Goal: Task Accomplishment & Management: Manage account settings

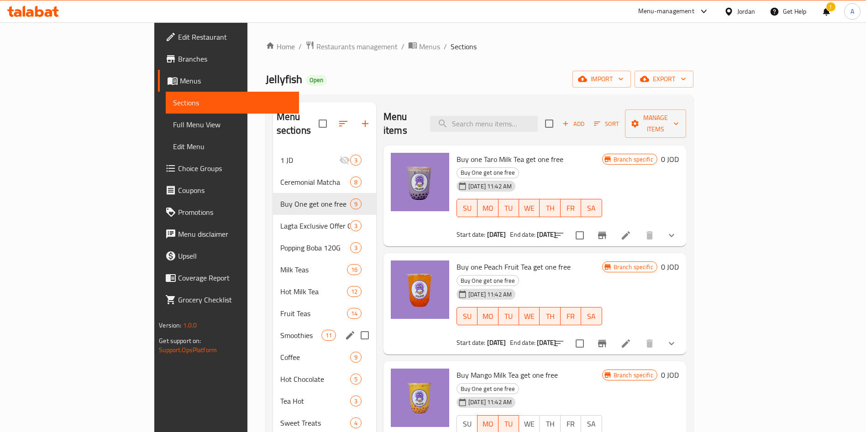
scroll to position [448, 0]
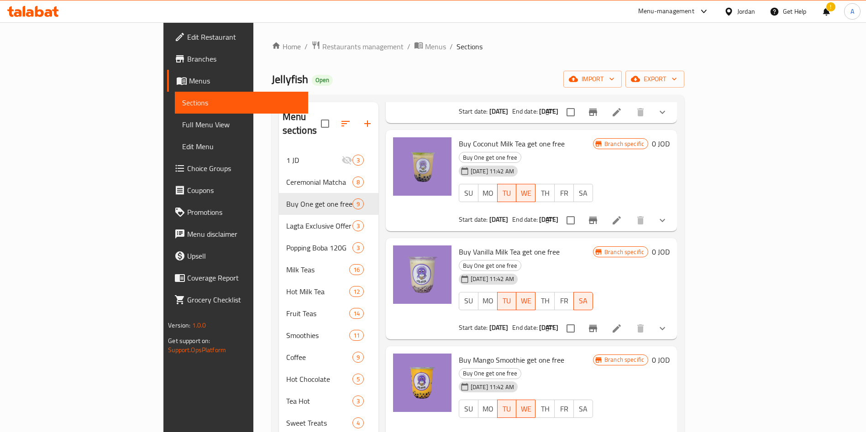
click at [23, 13] on icon at bounding box center [24, 11] width 3 height 11
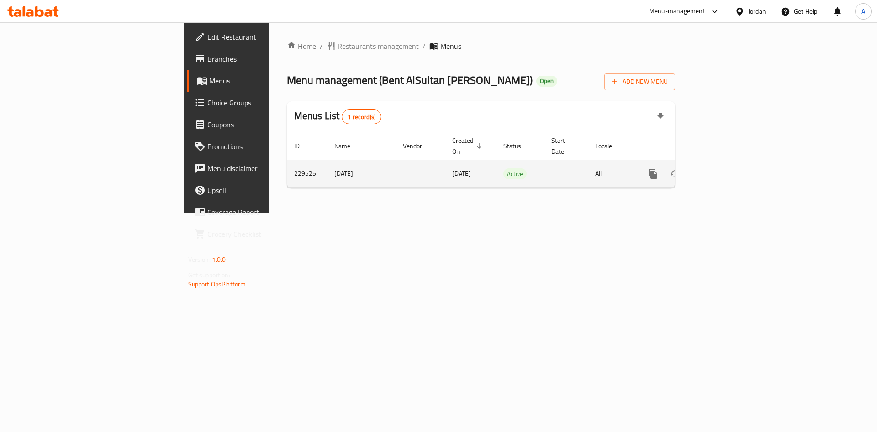
click at [730, 169] on link "enhanced table" at bounding box center [719, 174] width 22 height 22
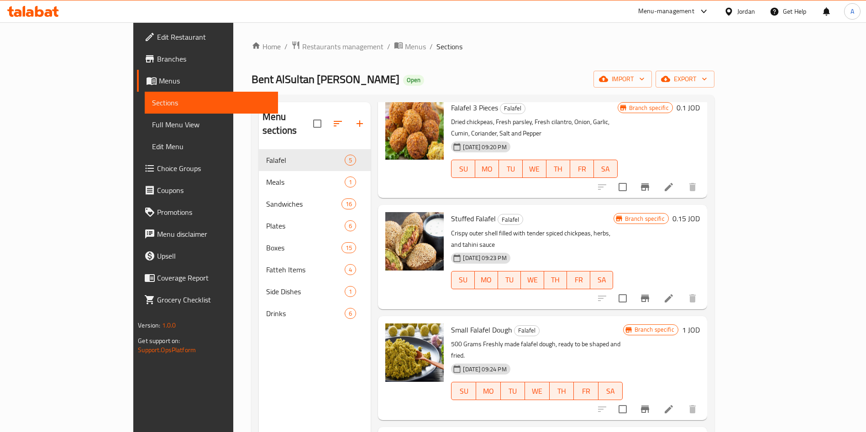
scroll to position [89, 0]
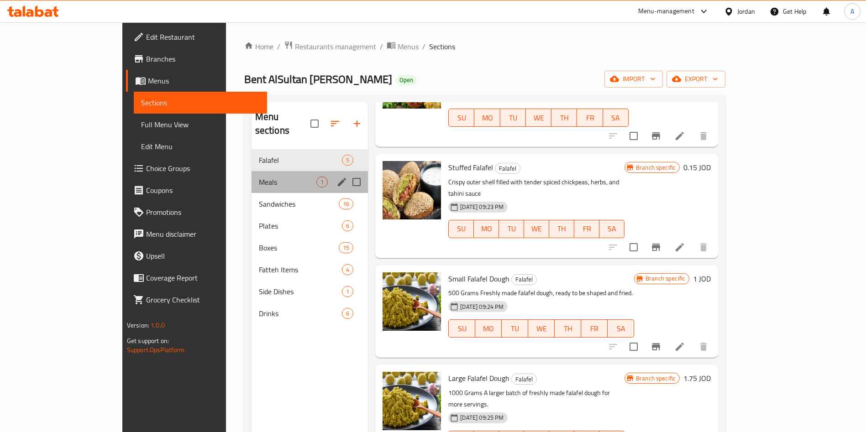
click at [252, 171] on div "Meals 1" at bounding box center [310, 182] width 117 height 22
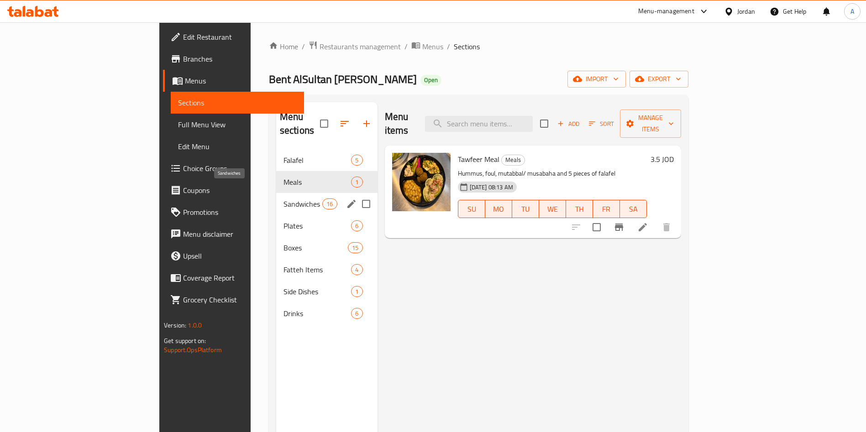
click at [284, 199] on span "Sandwiches" at bounding box center [303, 204] width 39 height 11
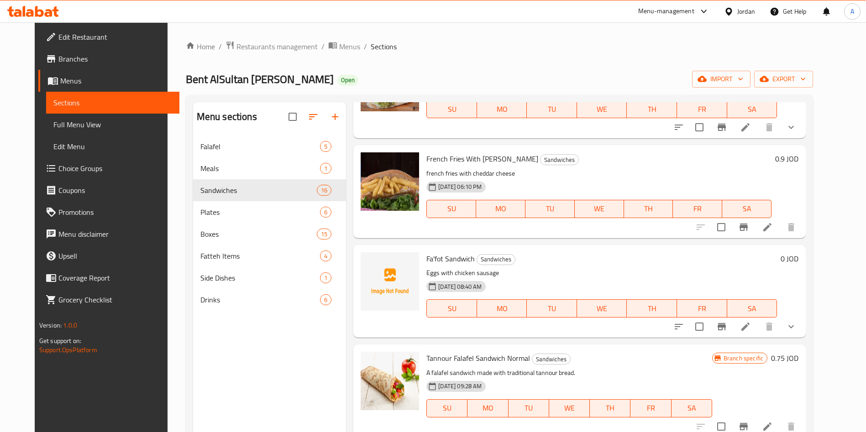
scroll to position [1028, 0]
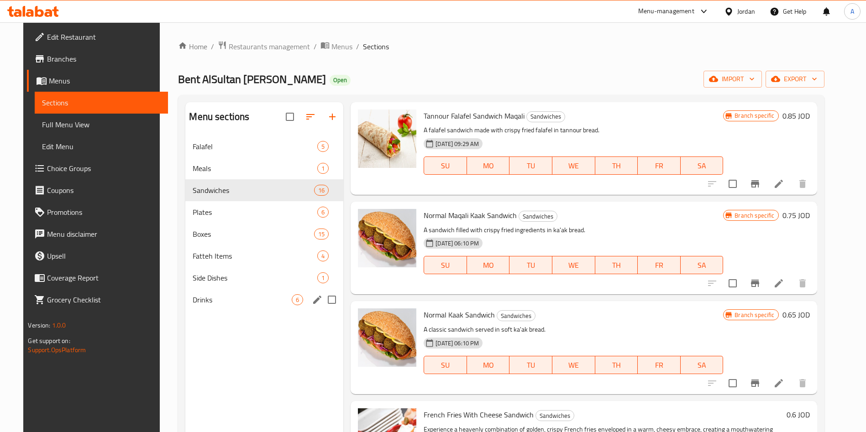
click at [204, 291] on div "Drinks 6" at bounding box center [264, 300] width 158 height 22
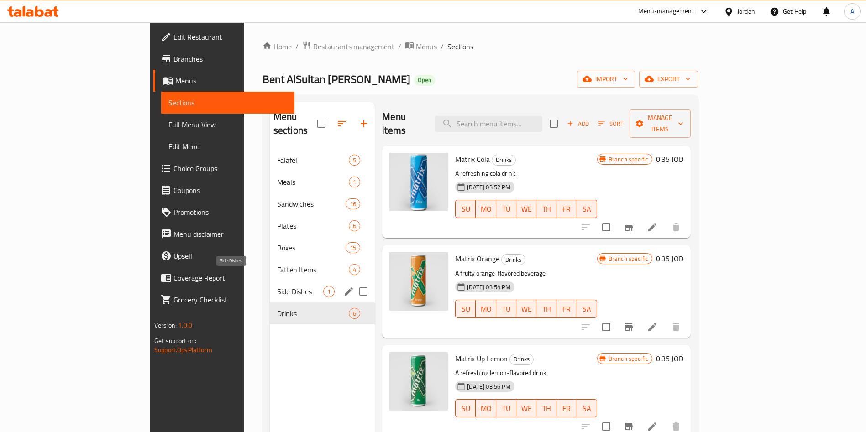
click at [277, 286] on span "Side Dishes" at bounding box center [300, 291] width 46 height 11
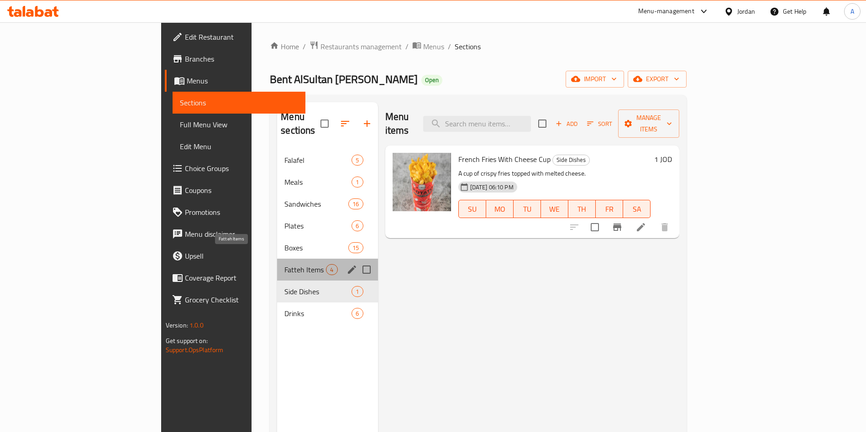
click at [285, 264] on span "Fatteh Items" at bounding box center [306, 269] width 42 height 11
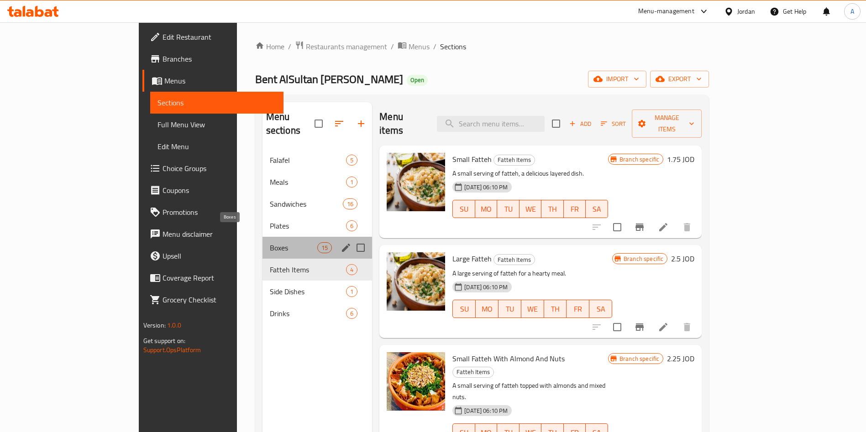
click at [270, 243] on span "Boxes" at bounding box center [293, 248] width 47 height 11
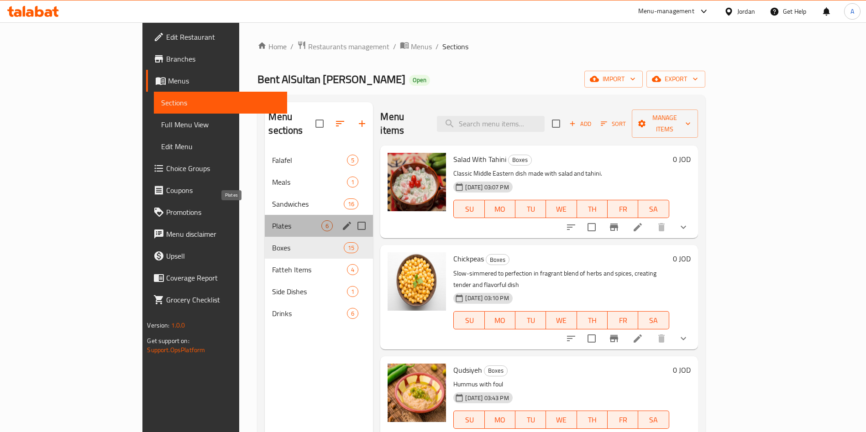
click at [272, 221] on span "Plates" at bounding box center [296, 226] width 49 height 11
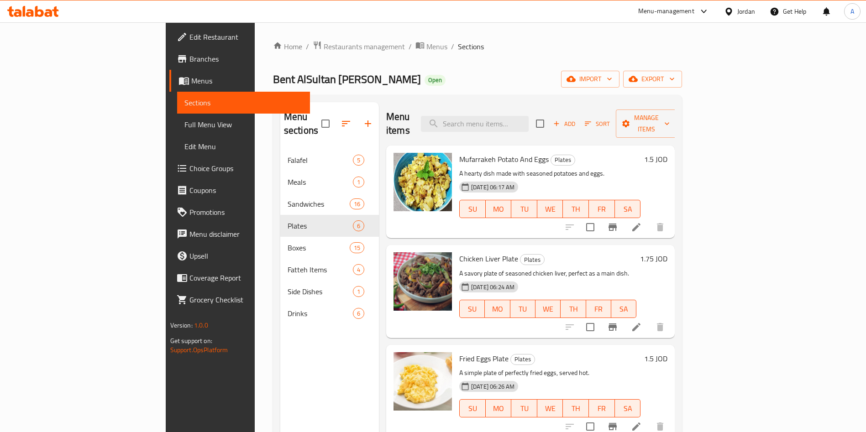
scroll to position [189, 0]
